Goal: Check status: Check status

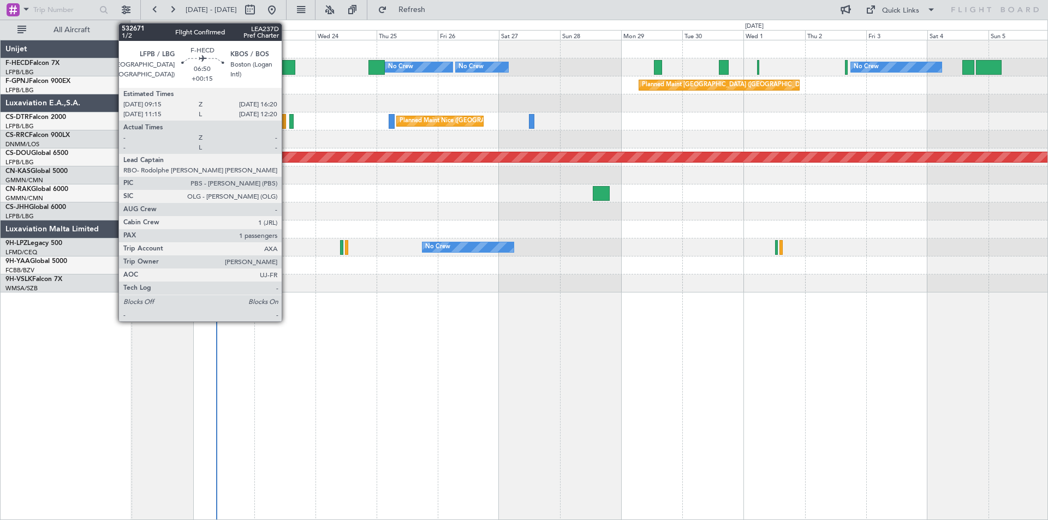
click at [287, 71] on div at bounding box center [286, 67] width 19 height 15
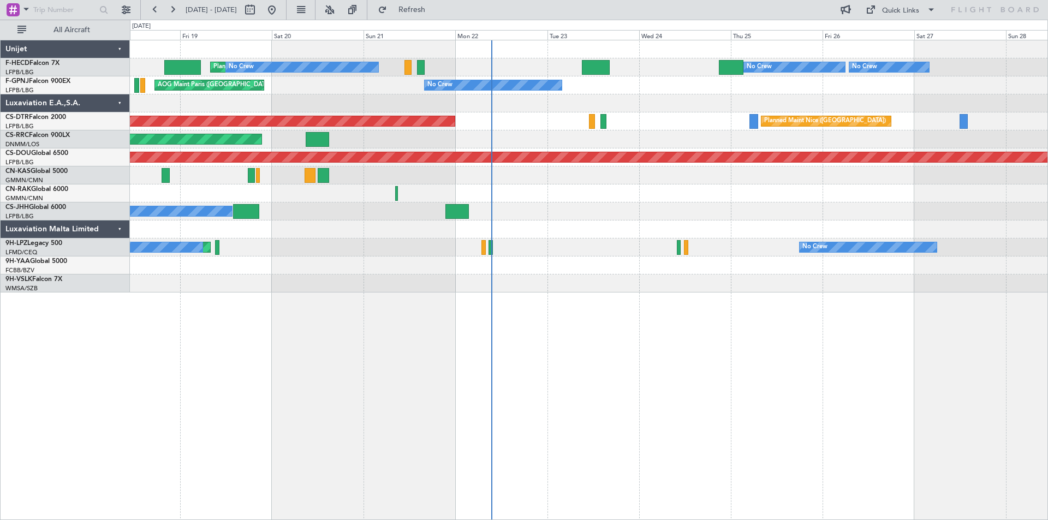
click at [675, 131] on div "Planned Maint [GEOGRAPHIC_DATA] ([GEOGRAPHIC_DATA]) No Crew No Crew Planned Mai…" at bounding box center [589, 166] width 918 height 252
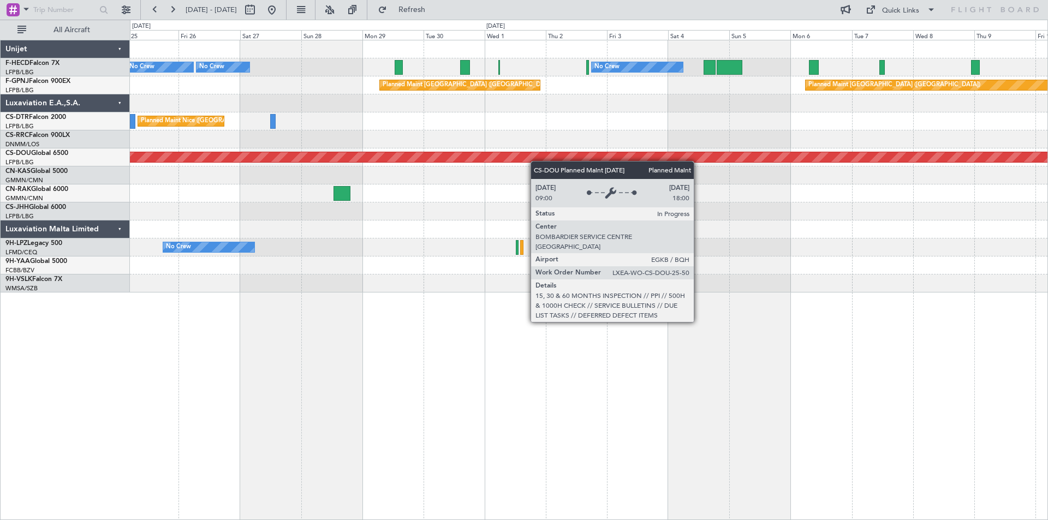
click at [307, 157] on div "Planned Maint [GEOGRAPHIC_DATA] ([GEOGRAPHIC_DATA]) No Crew No Crew No Crew Pla…" at bounding box center [589, 166] width 918 height 252
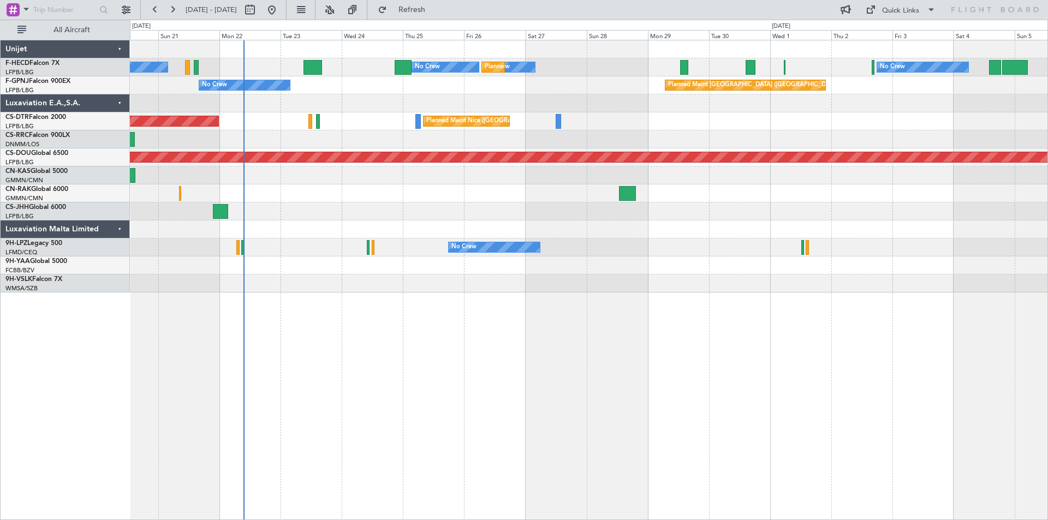
click at [646, 116] on div "Planned Maint Nice ([GEOGRAPHIC_DATA]) AOG Maint Sofia" at bounding box center [589, 121] width 918 height 18
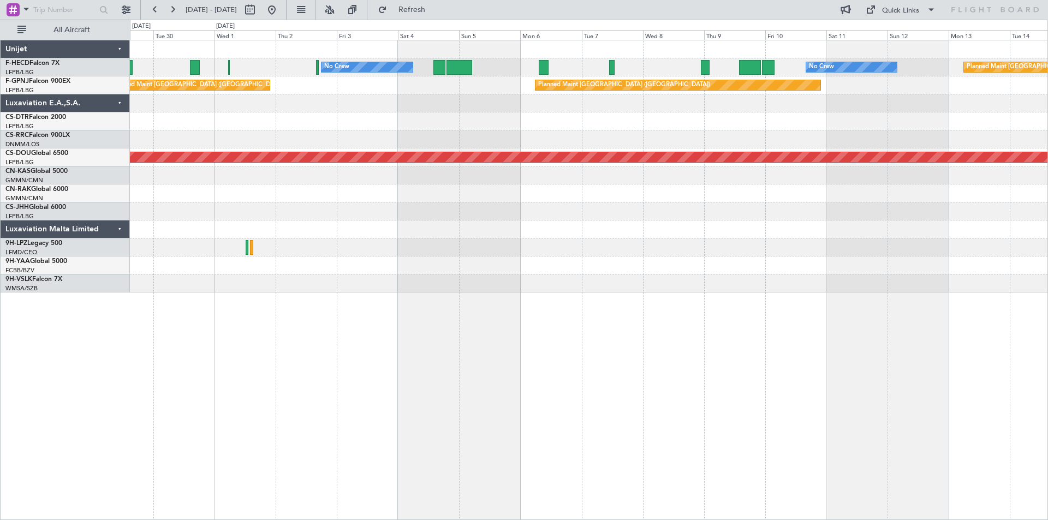
click at [384, 143] on div at bounding box center [589, 139] width 918 height 18
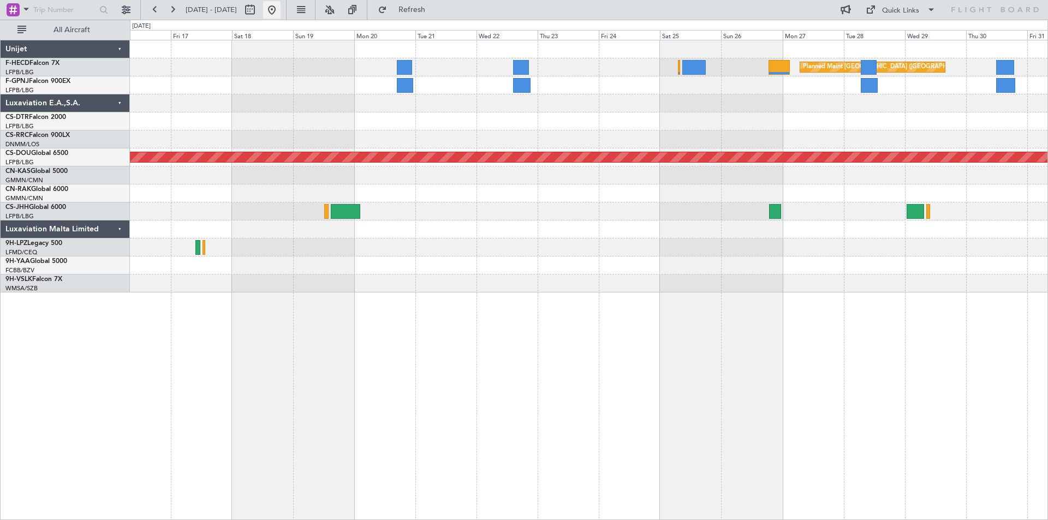
click at [281, 12] on button at bounding box center [271, 9] width 17 height 17
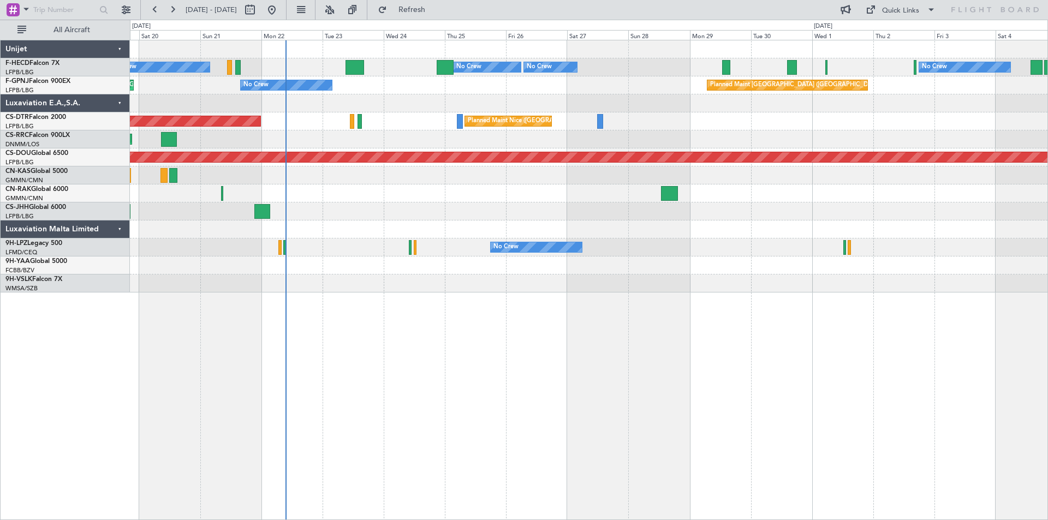
click at [496, 103] on div at bounding box center [589, 103] width 918 height 18
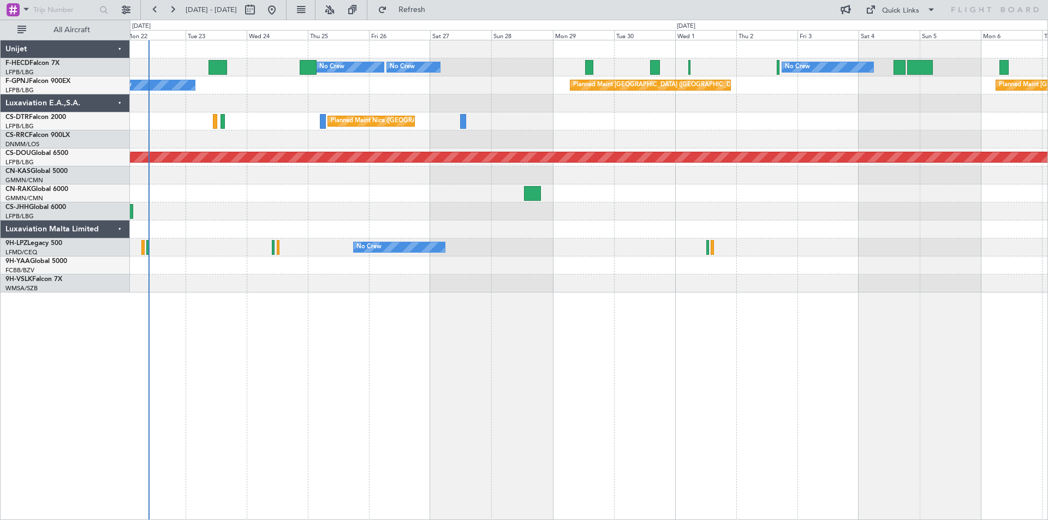
click at [355, 85] on div "Planned Maint [GEOGRAPHIC_DATA] ([GEOGRAPHIC_DATA]) No Crew Planned Maint [GEOG…" at bounding box center [589, 85] width 918 height 18
